Goal: Task Accomplishment & Management: Manage account settings

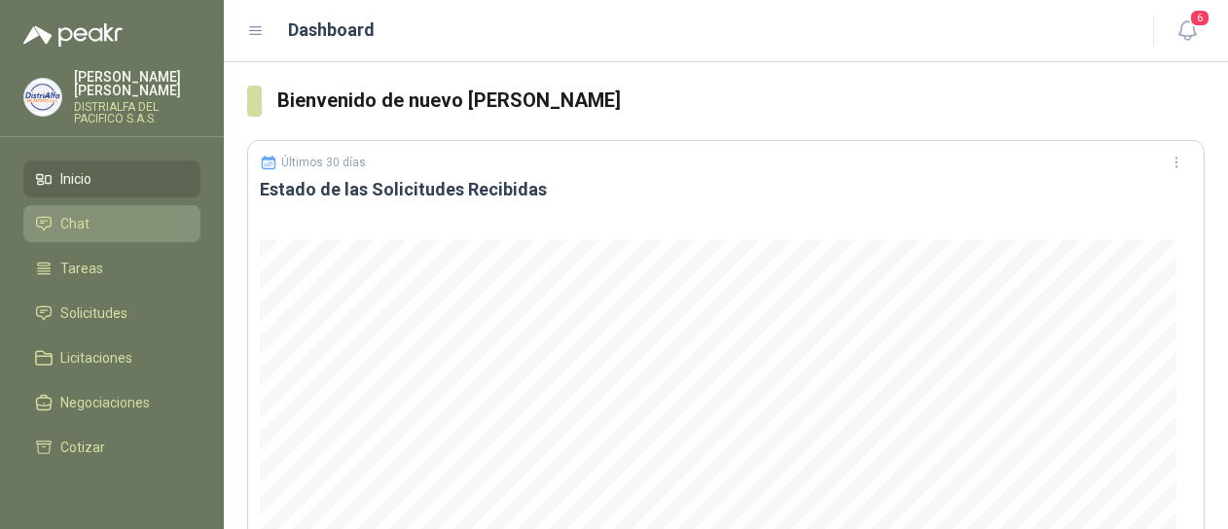
click at [139, 225] on li "Chat" at bounding box center [112, 223] width 154 height 21
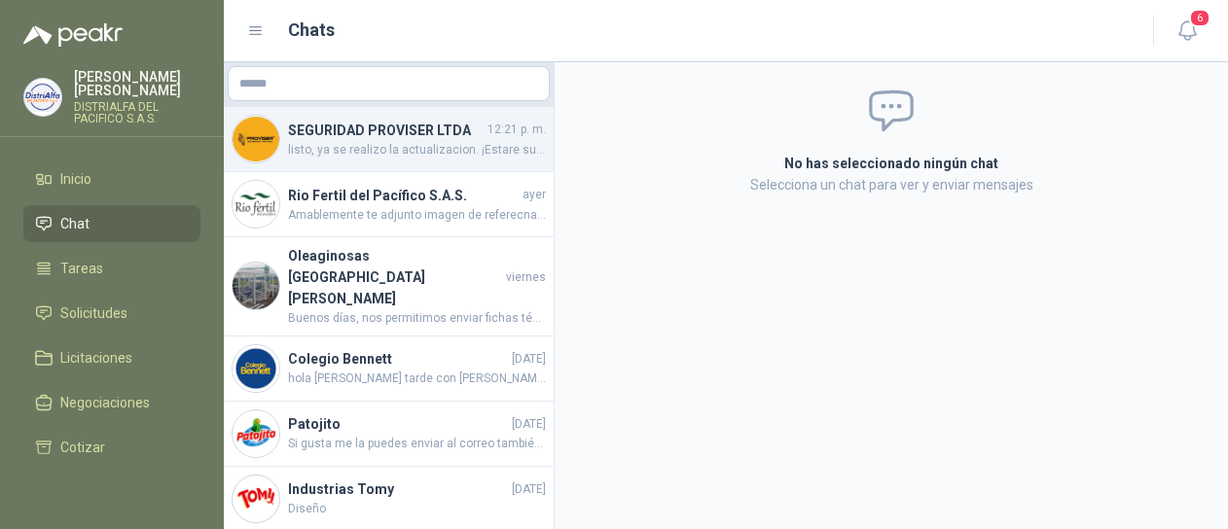
click at [385, 155] on span "listo, ya se realizo la actualizacion. ¡Estare super atento!" at bounding box center [417, 150] width 258 height 18
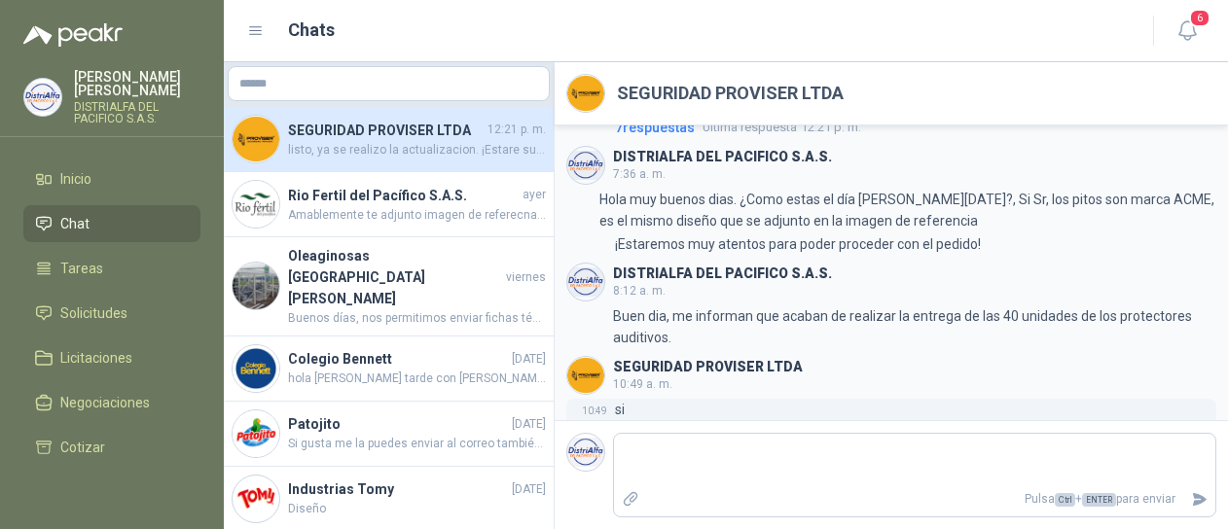
scroll to position [461, 0]
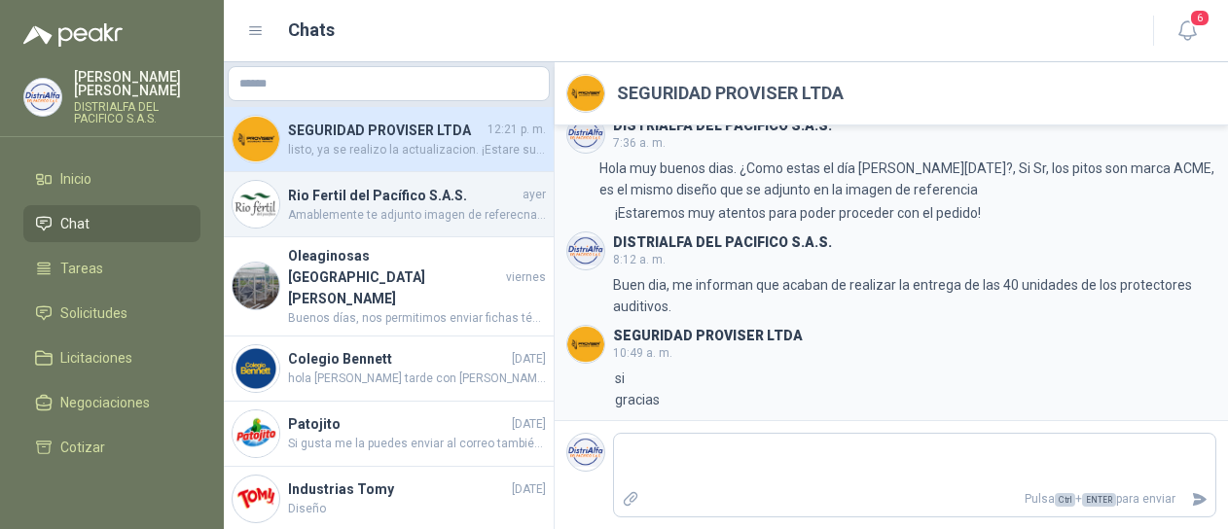
click at [403, 219] on span "Amablemente te adjunto imagen de referecnai y ficha tecnica, el valor ofertado …" at bounding box center [417, 215] width 258 height 18
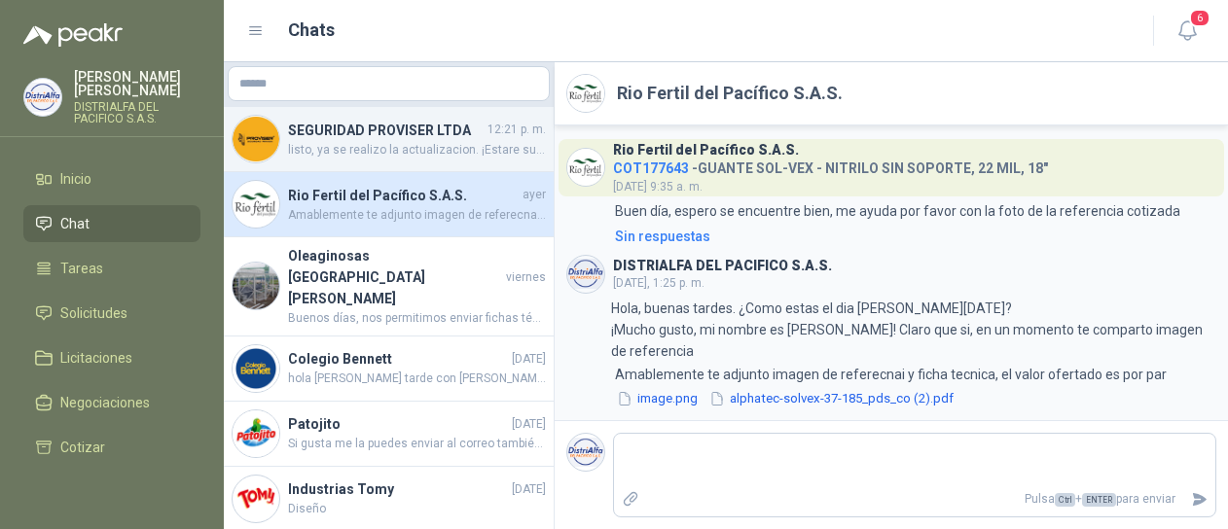
click at [414, 142] on span "listo, ya se realizo la actualizacion. ¡Estare super atento!" at bounding box center [417, 150] width 258 height 18
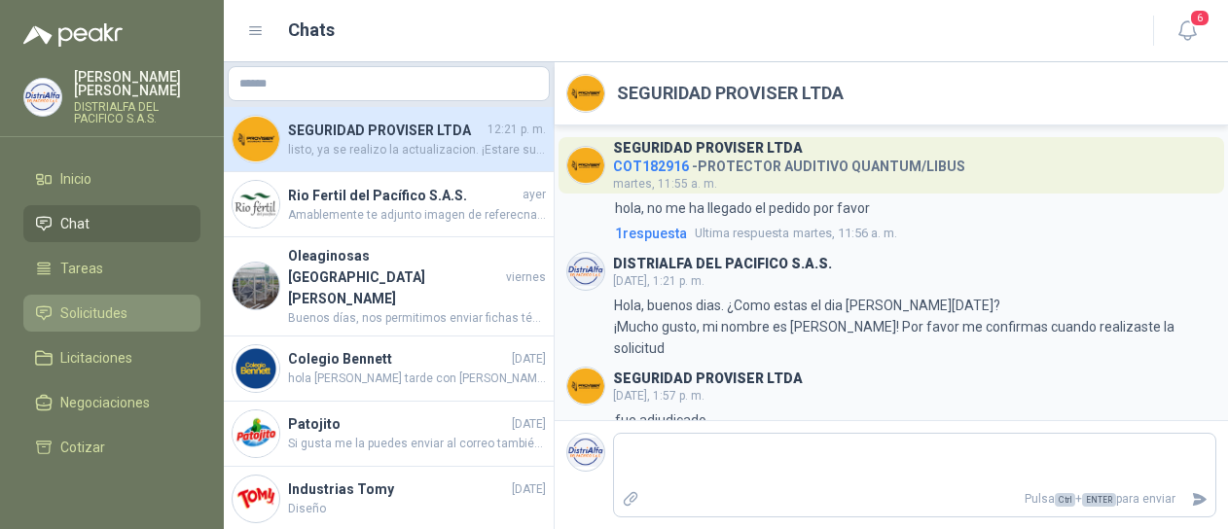
scroll to position [461, 0]
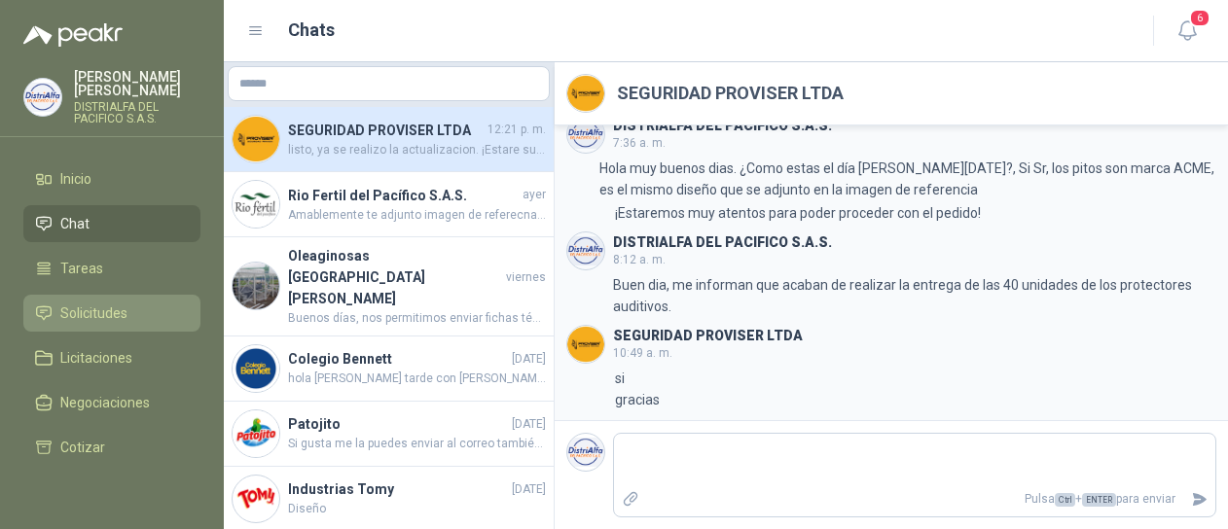
click at [106, 310] on span "Solicitudes" at bounding box center [93, 313] width 67 height 21
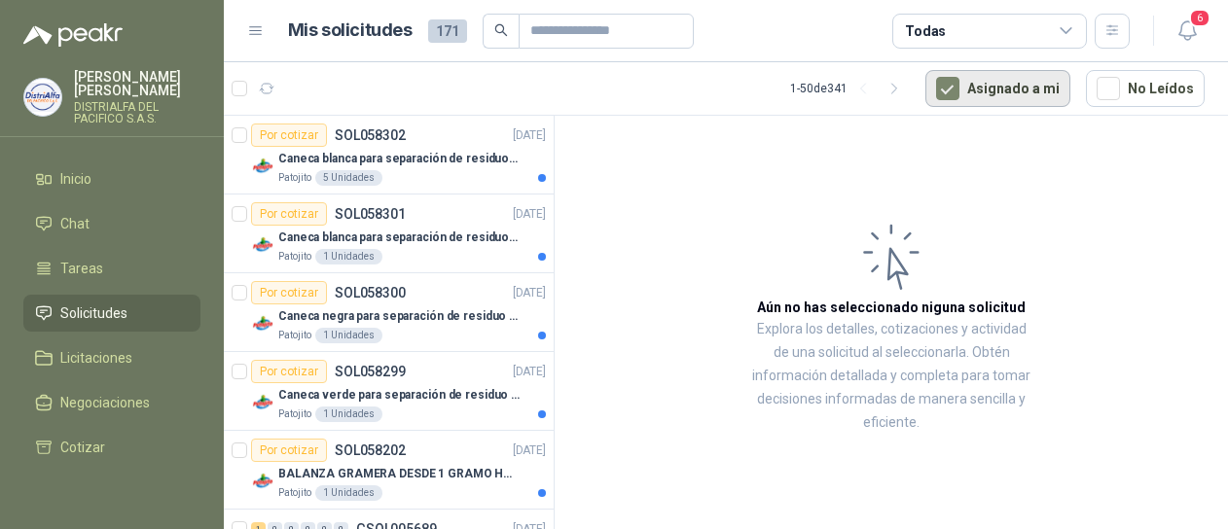
click at [944, 77] on button "Asignado a mi" at bounding box center [997, 88] width 145 height 37
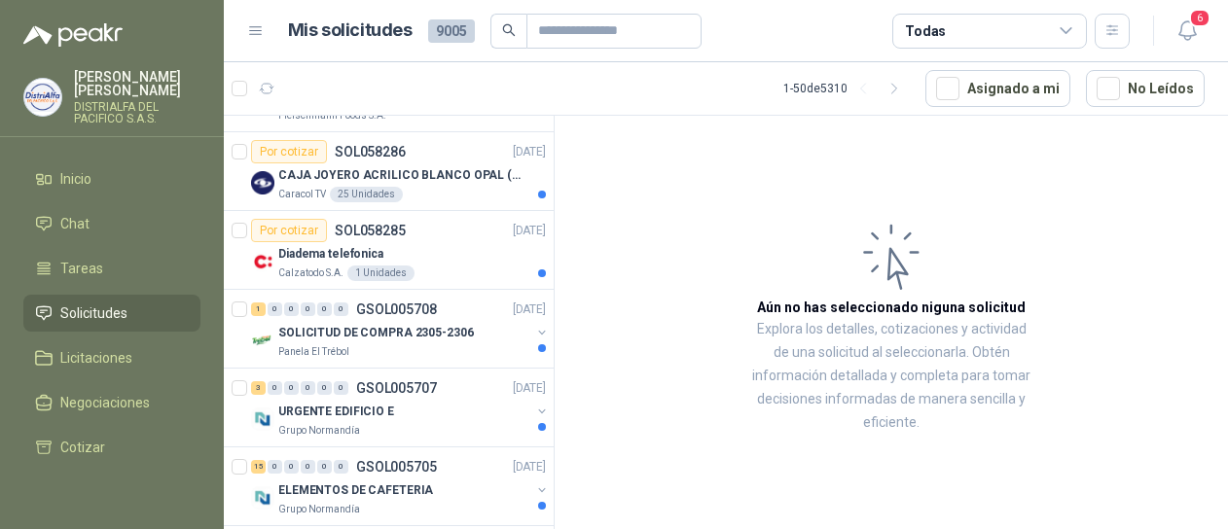
scroll to position [486, 0]
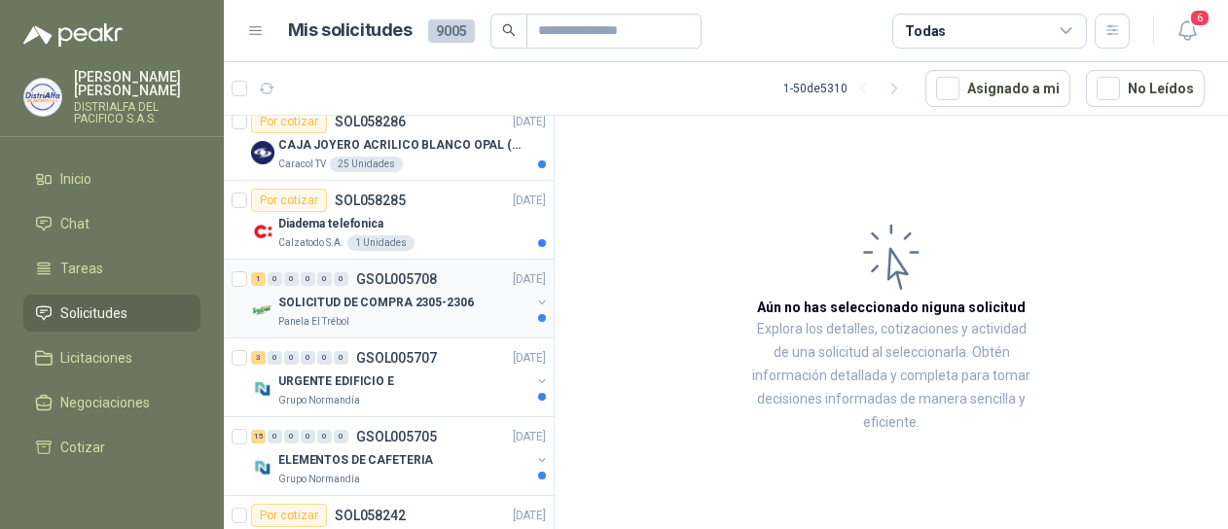
click at [446, 291] on div "SOLICITUD DE COMPRA 2305-2306" at bounding box center [404, 302] width 252 height 23
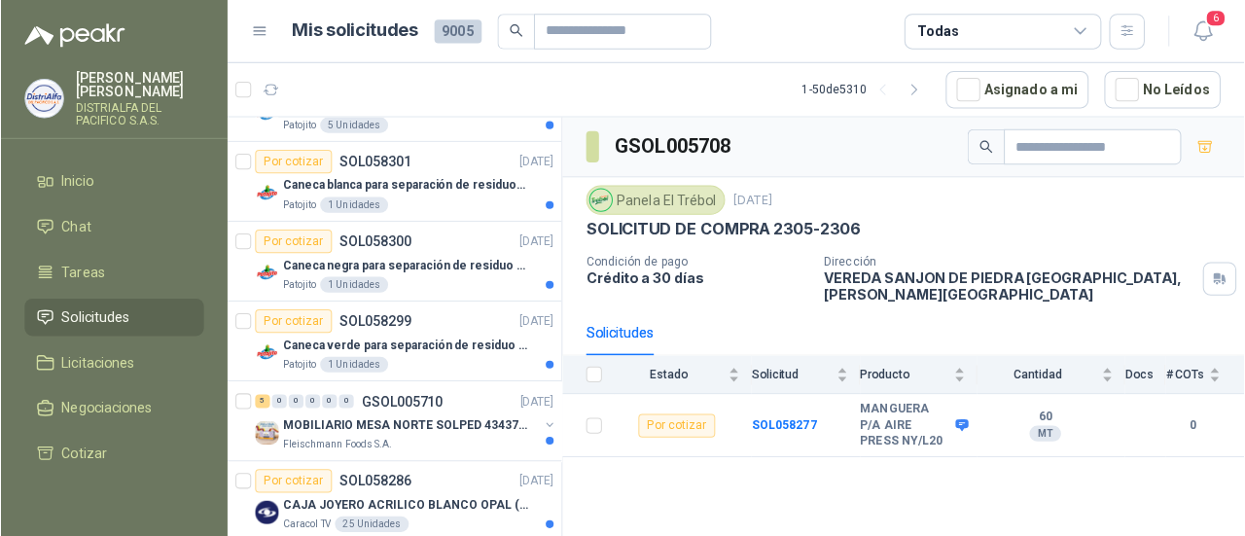
scroll to position [97, 0]
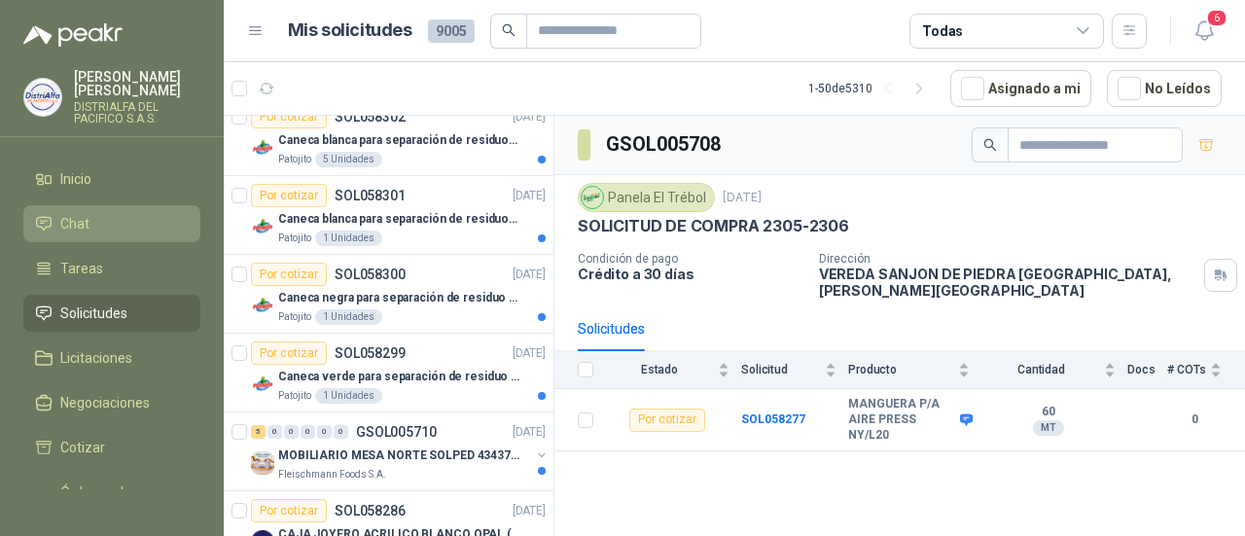
click at [129, 229] on li "Chat" at bounding box center [112, 223] width 154 height 21
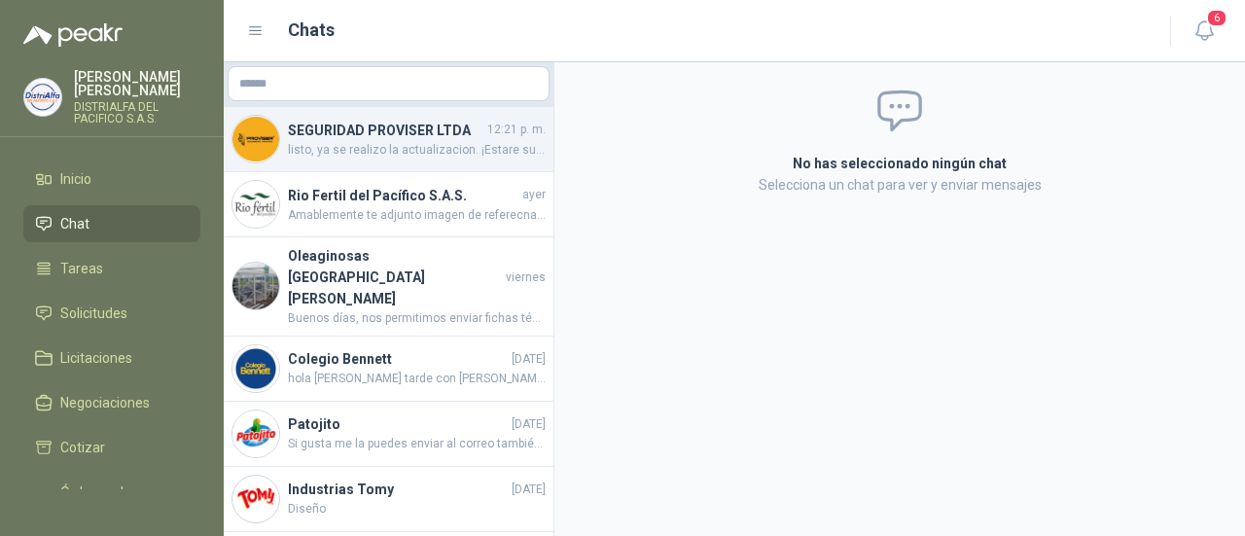
click at [387, 151] on span "listo, ya se realizo la actualizacion. ¡Estare super atento!" at bounding box center [417, 150] width 258 height 18
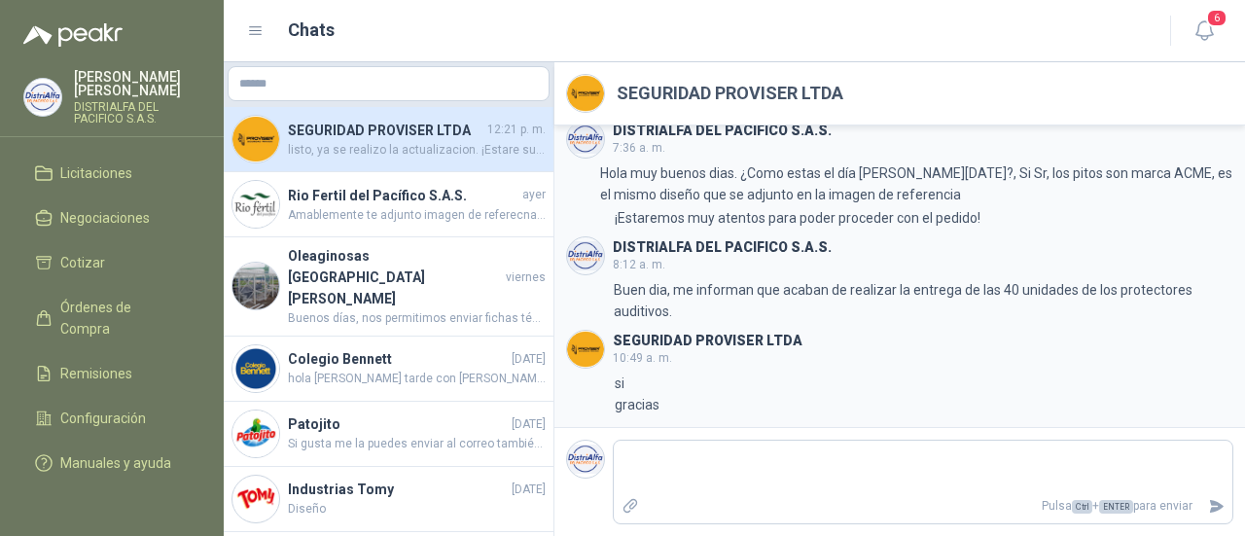
scroll to position [205, 0]
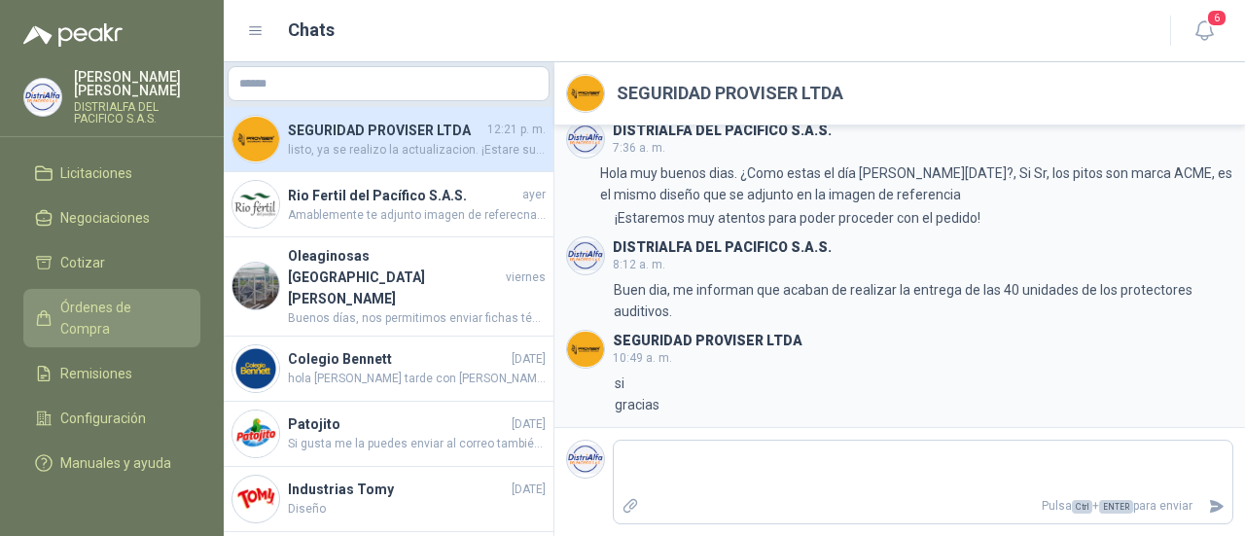
click at [112, 321] on link "Órdenes de Compra" at bounding box center [111, 318] width 177 height 58
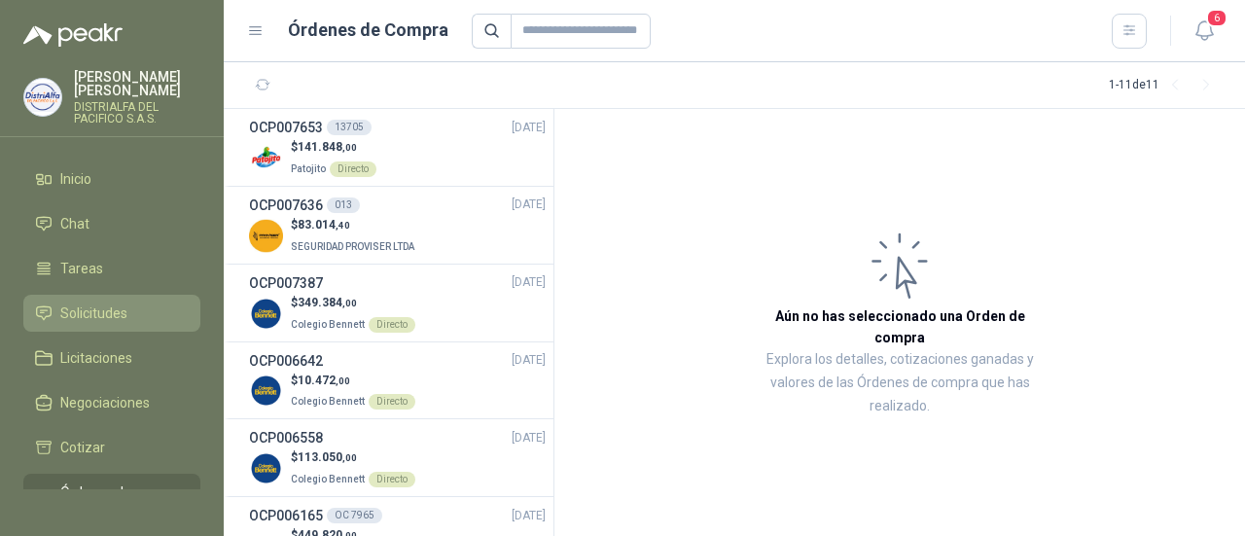
click at [77, 308] on span "Solicitudes" at bounding box center [93, 313] width 67 height 21
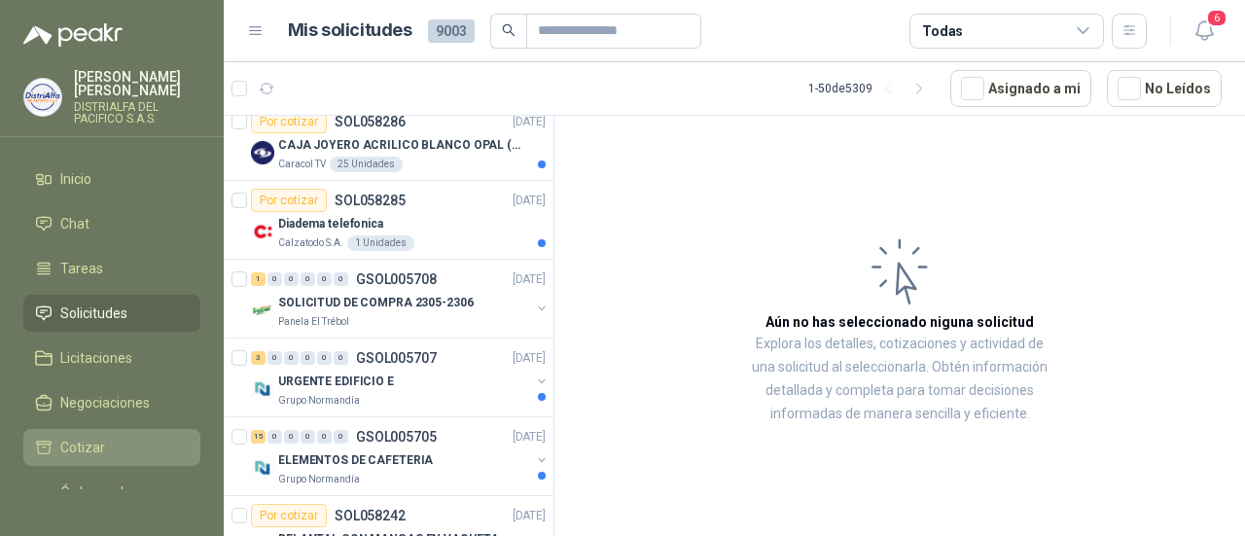
scroll to position [205, 0]
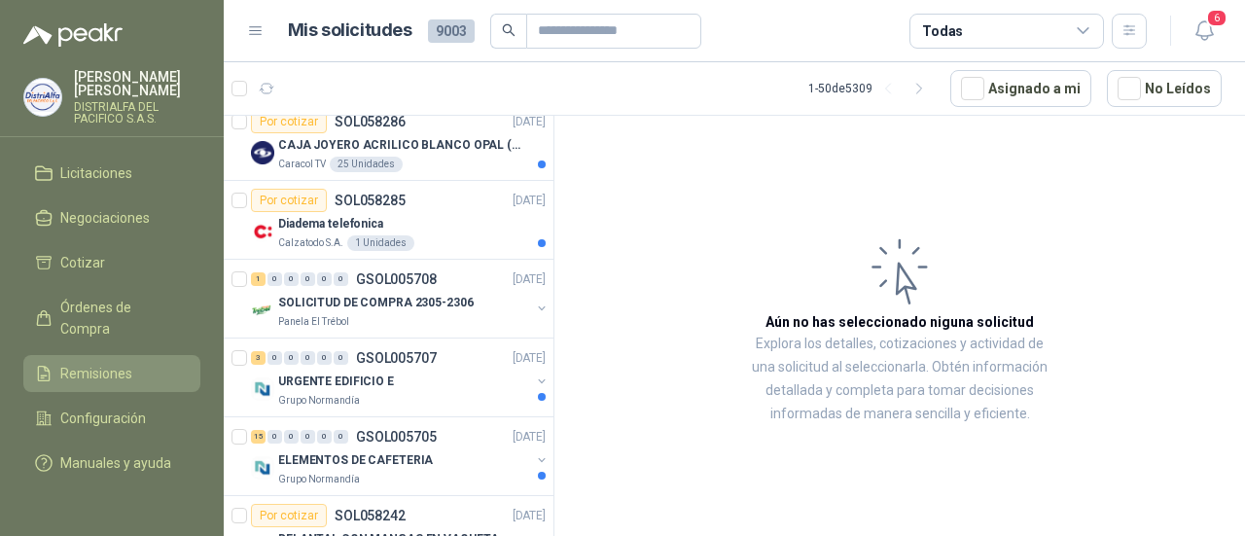
click at [115, 363] on span "Remisiones" at bounding box center [96, 373] width 72 height 21
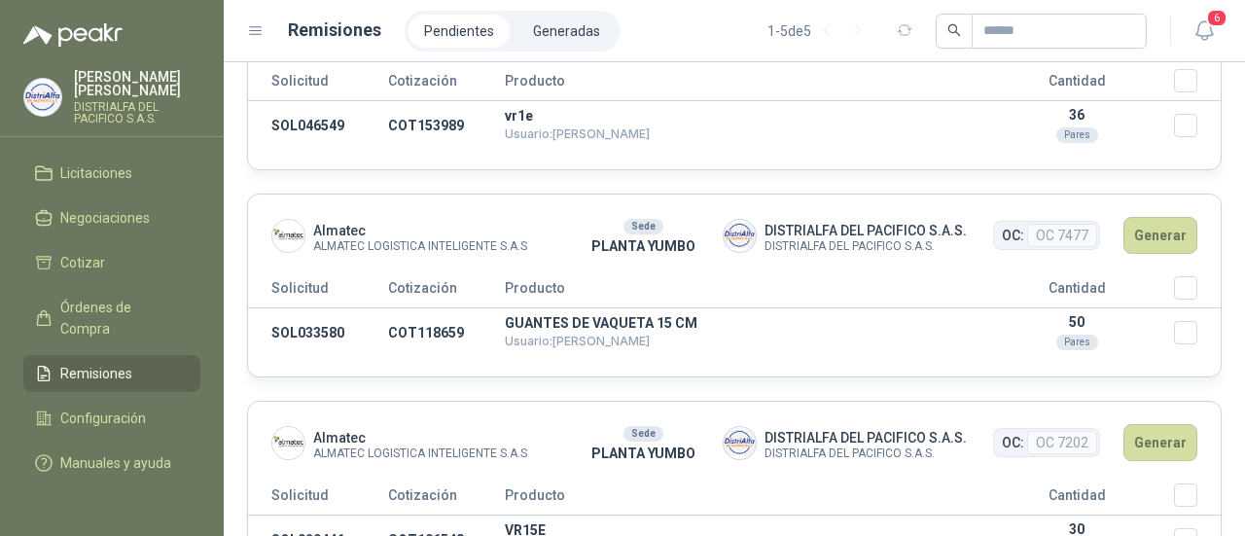
scroll to position [747, 0]
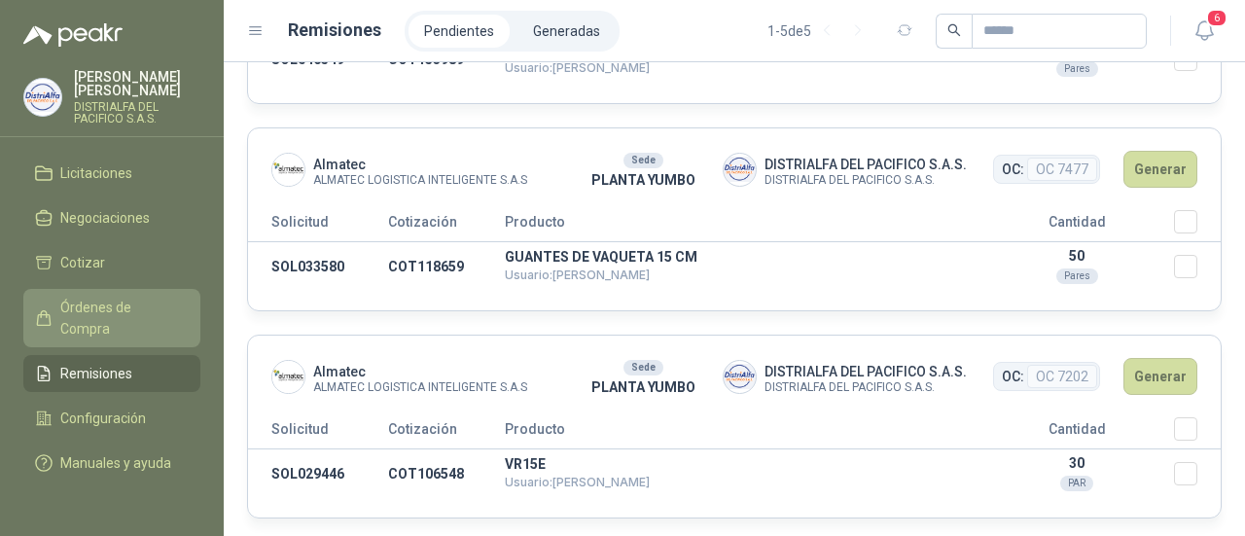
click at [115, 314] on span "Órdenes de Compra" at bounding box center [121, 318] width 122 height 43
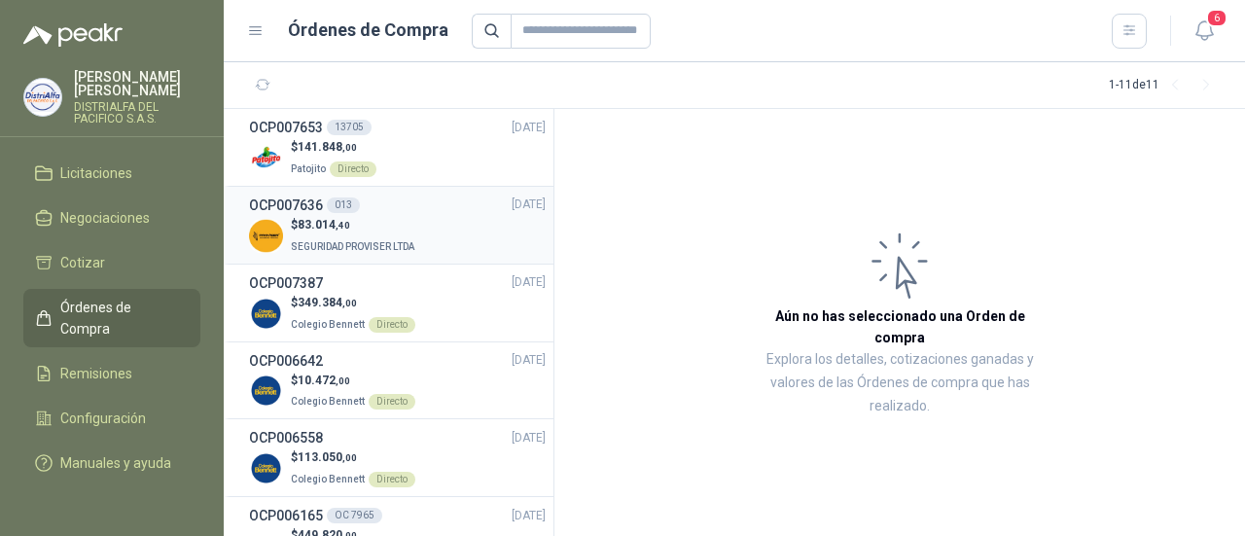
click at [433, 240] on div "$ 83.014 ,40 SEGURIDAD PROVISER LTDA" at bounding box center [397, 236] width 297 height 40
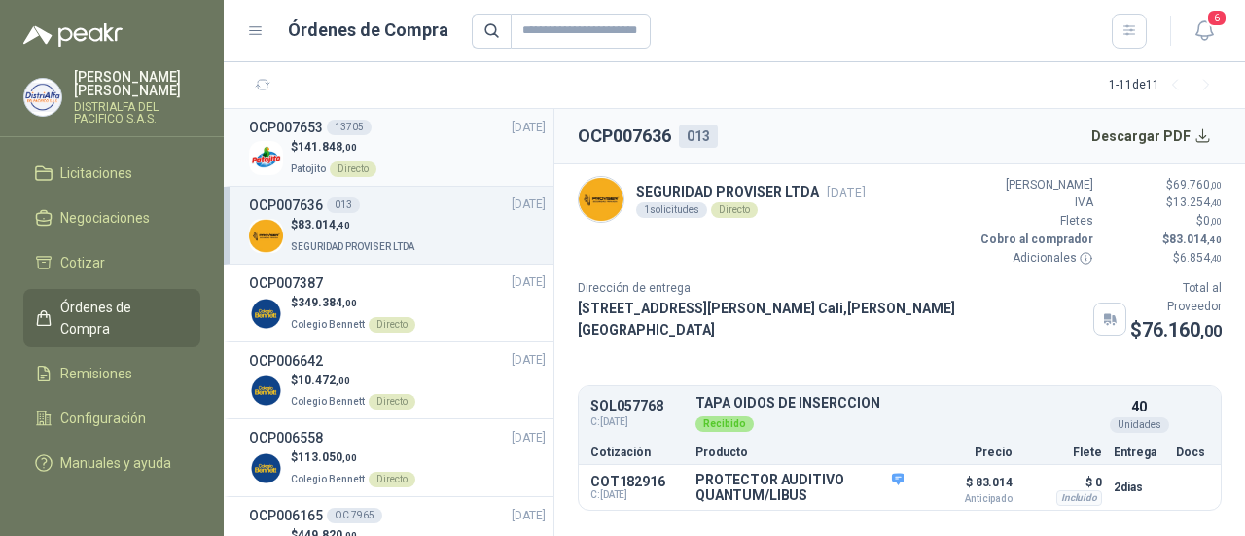
click at [435, 169] on div "$ 141.848 ,00 Patojito Directo" at bounding box center [397, 158] width 297 height 40
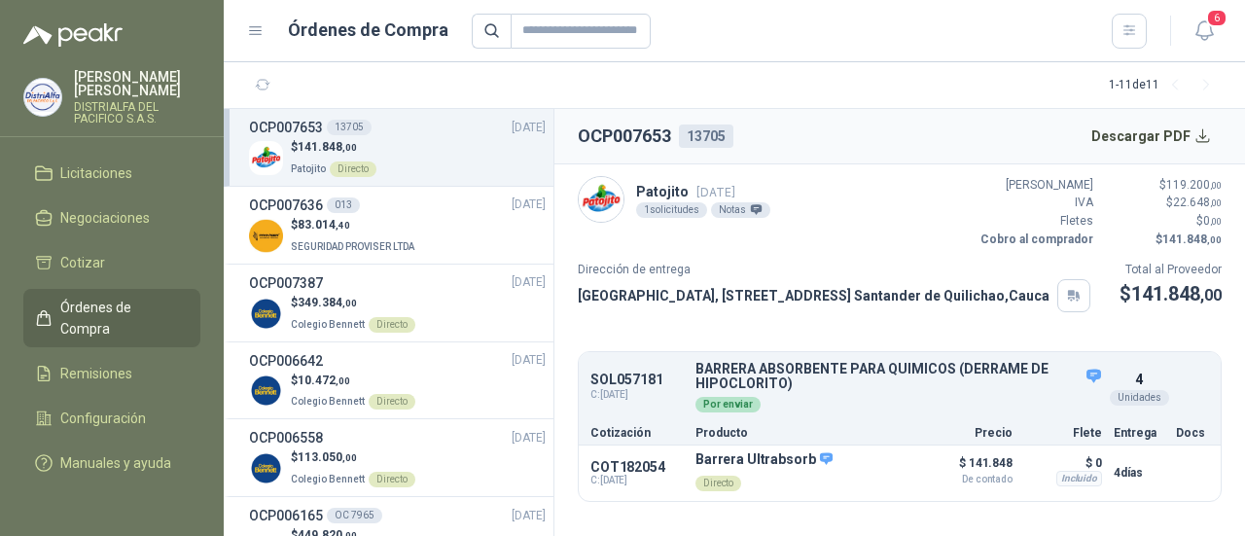
click at [744, 215] on div "Notas" at bounding box center [740, 210] width 59 height 16
click at [835, 312] on div "Dirección de entrega Parque Industrial el Paraiso, [STREET_ADDRESS]" at bounding box center [834, 287] width 513 height 52
